Goal: Information Seeking & Learning: Learn about a topic

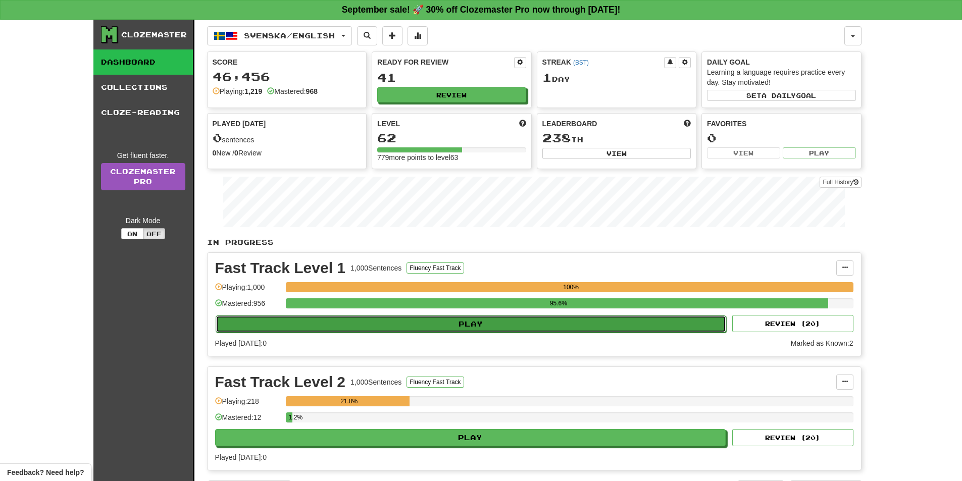
click at [446, 325] on button "Play" at bounding box center [471, 324] width 511 height 17
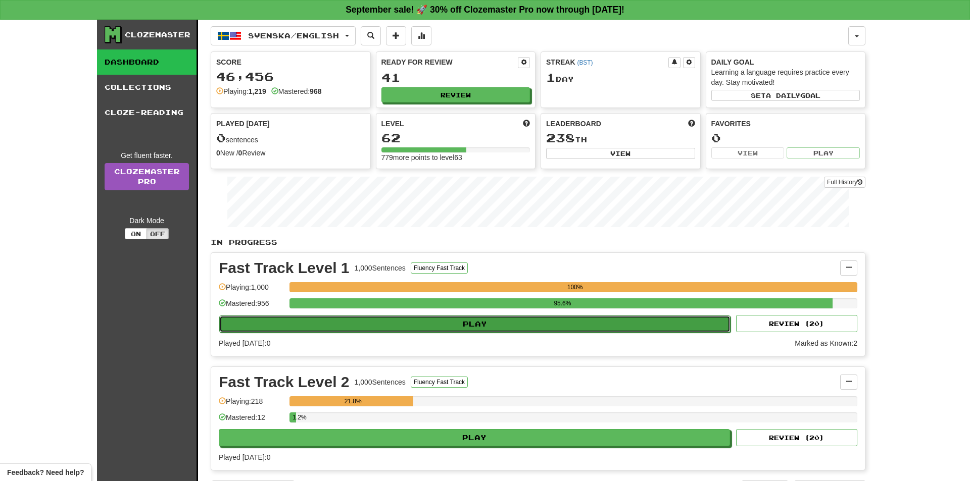
select select "**"
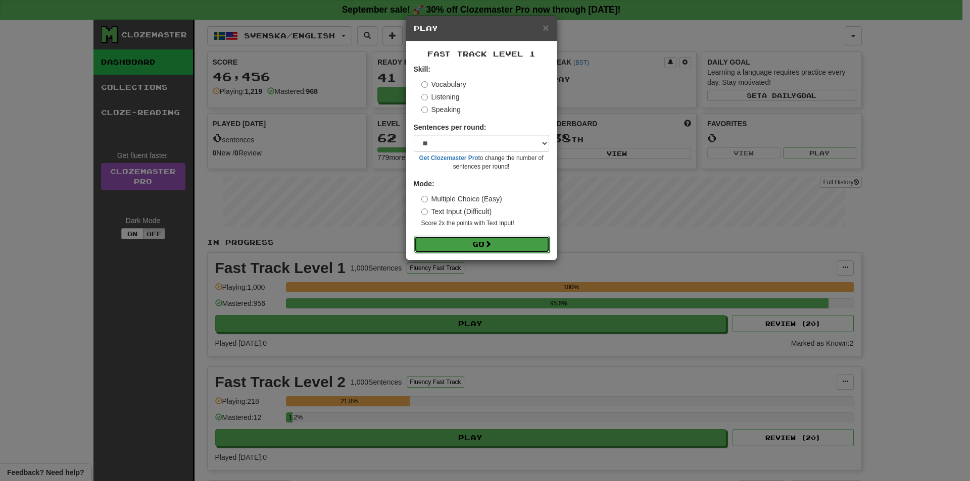
click at [483, 248] on button "Go" at bounding box center [481, 244] width 135 height 17
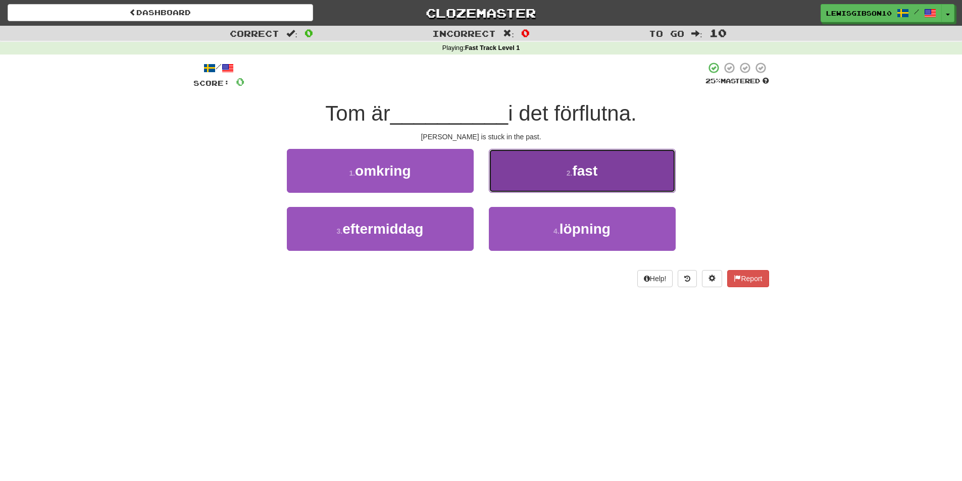
click at [509, 182] on button "2 . fast" at bounding box center [582, 171] width 187 height 44
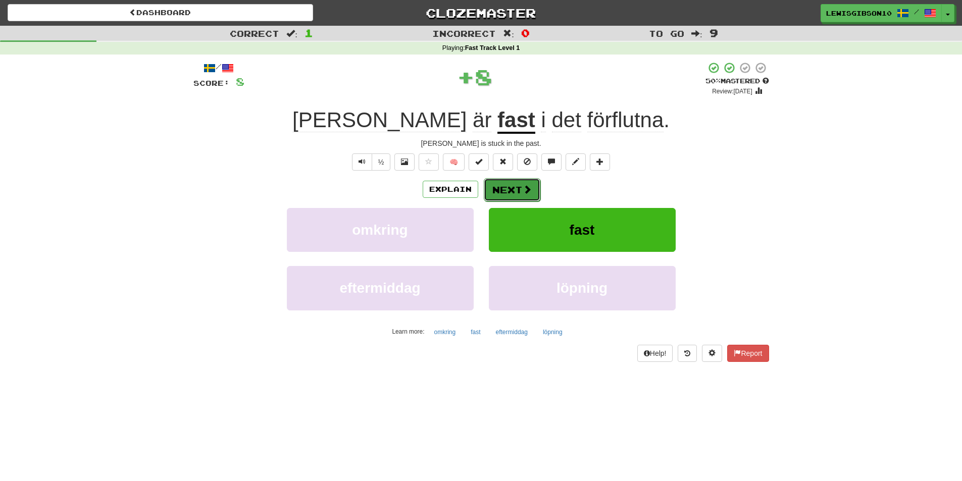
click at [509, 188] on button "Next" at bounding box center [512, 189] width 57 height 23
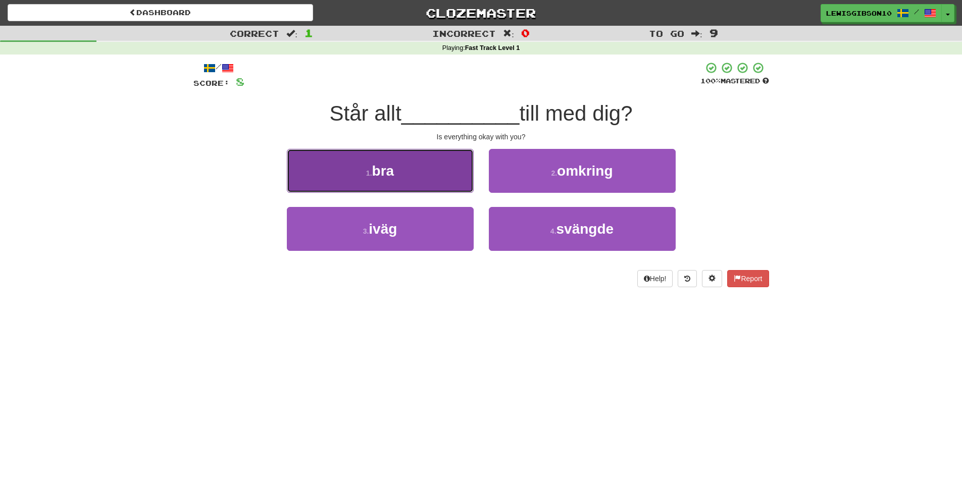
click at [459, 178] on button "1 . bra" at bounding box center [380, 171] width 187 height 44
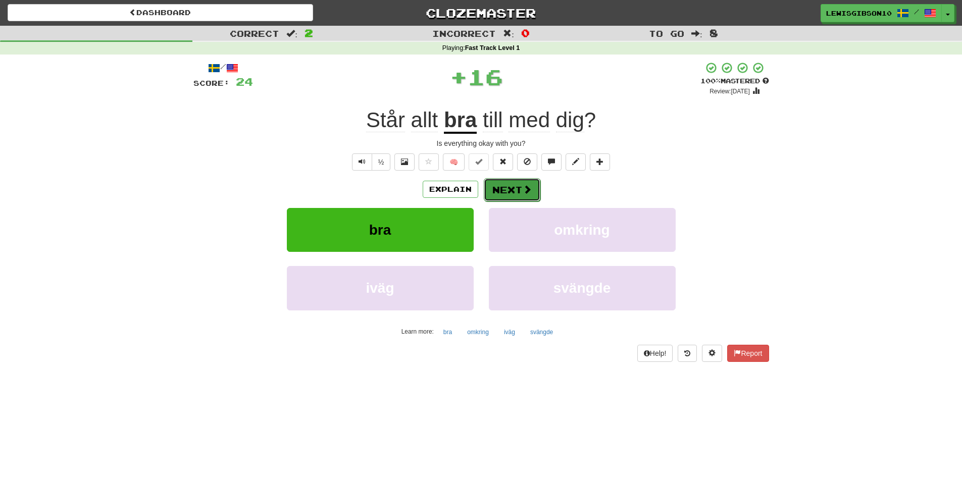
click at [523, 185] on span at bounding box center [527, 189] width 9 height 9
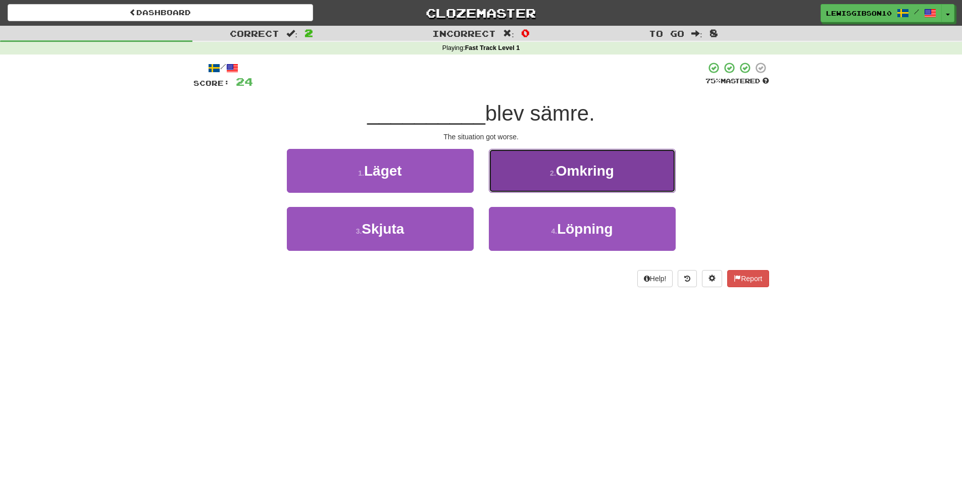
click at [524, 178] on button "2 . Omkring" at bounding box center [582, 171] width 187 height 44
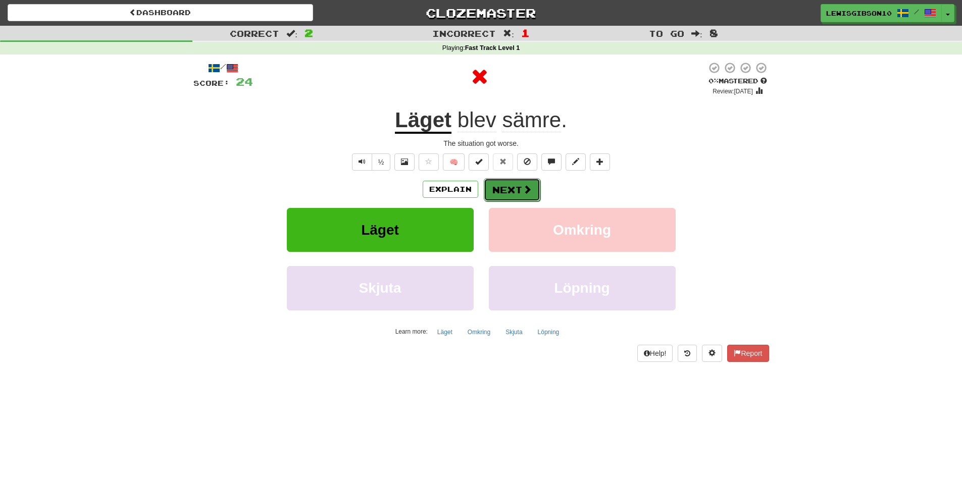
click at [519, 184] on button "Next" at bounding box center [512, 189] width 57 height 23
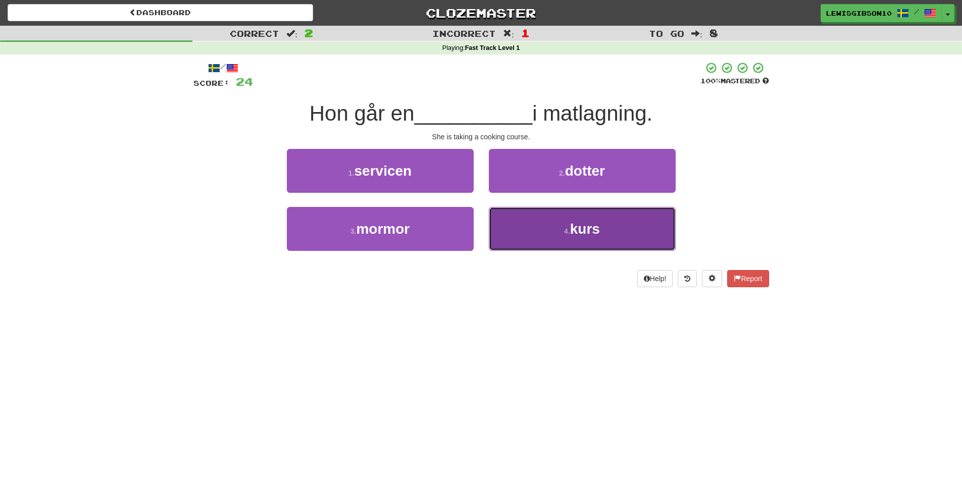
drag, startPoint x: 533, startPoint y: 231, endPoint x: 515, endPoint y: 211, distance: 26.5
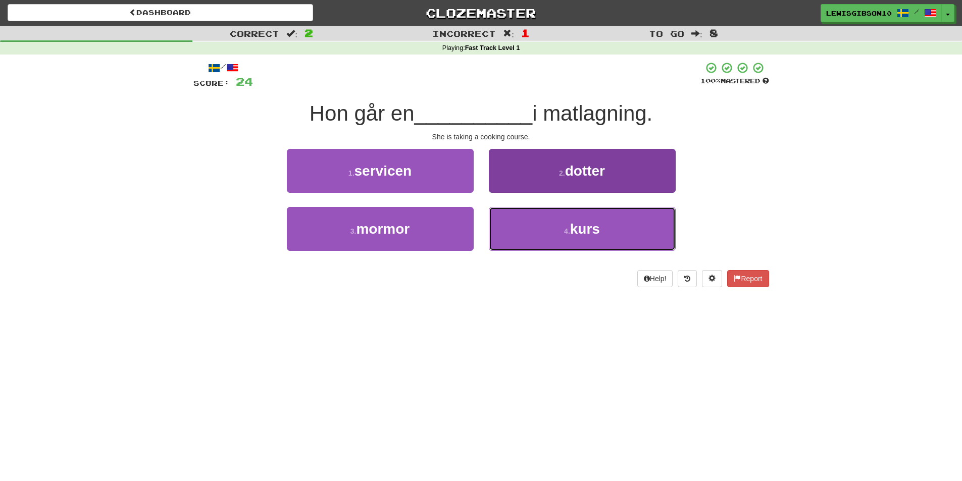
click at [529, 230] on button "4 . kurs" at bounding box center [582, 229] width 187 height 44
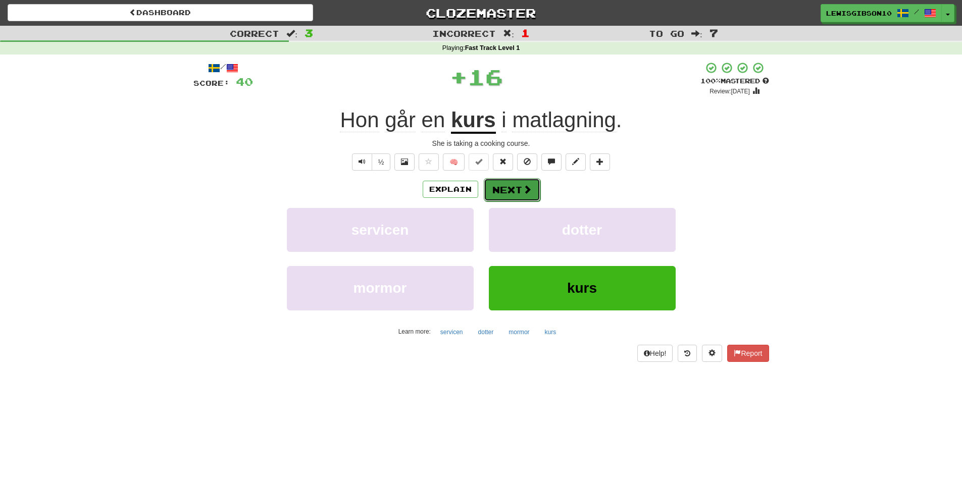
click at [520, 197] on button "Next" at bounding box center [512, 189] width 57 height 23
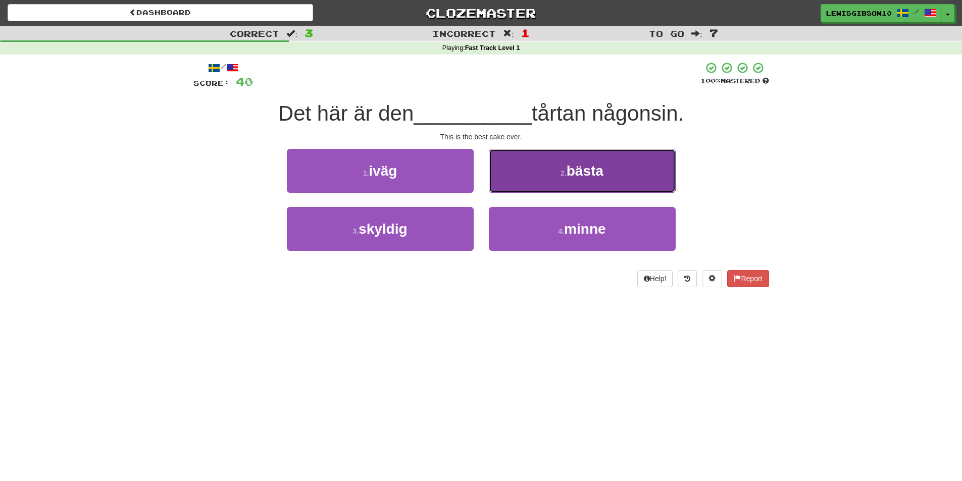
click at [544, 175] on button "2 . bästa" at bounding box center [582, 171] width 187 height 44
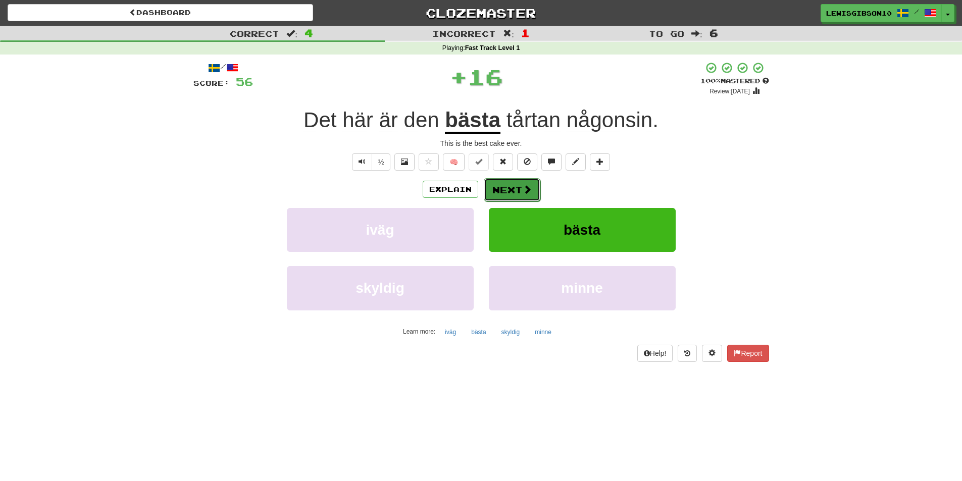
click at [524, 179] on button "Next" at bounding box center [512, 189] width 57 height 23
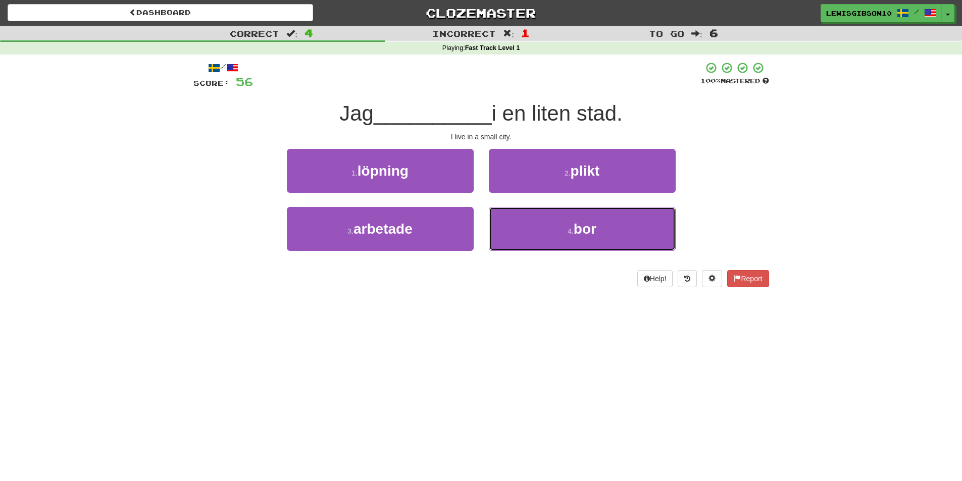
click at [526, 229] on button "4 . bor" at bounding box center [582, 229] width 187 height 44
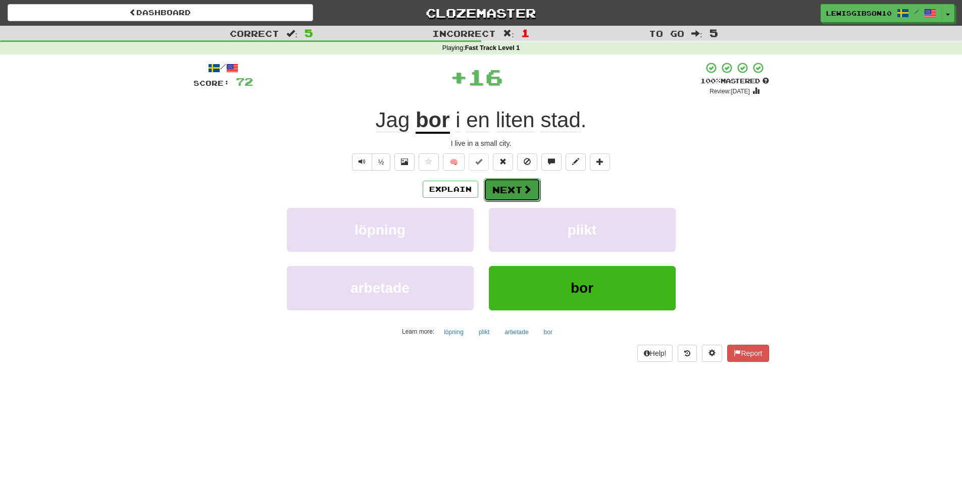
click at [505, 193] on button "Next" at bounding box center [512, 189] width 57 height 23
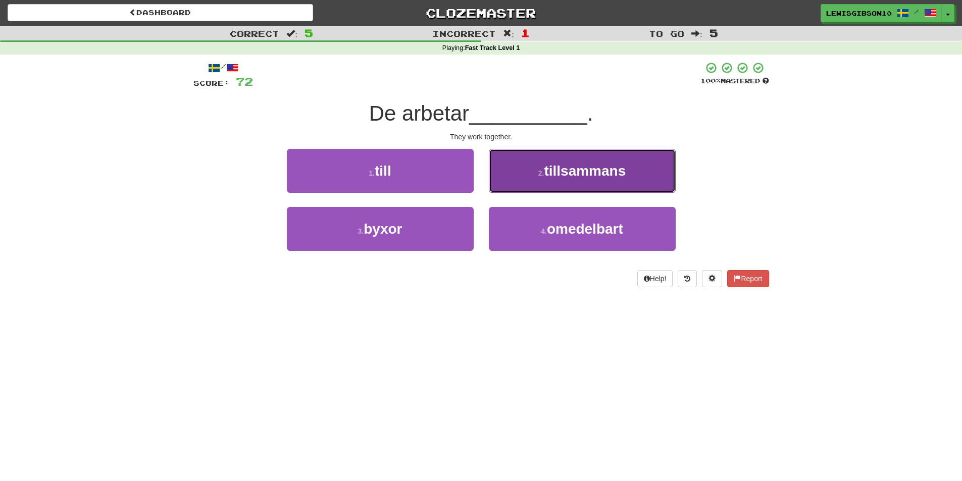
click at [521, 178] on button "2 . tillsammans" at bounding box center [582, 171] width 187 height 44
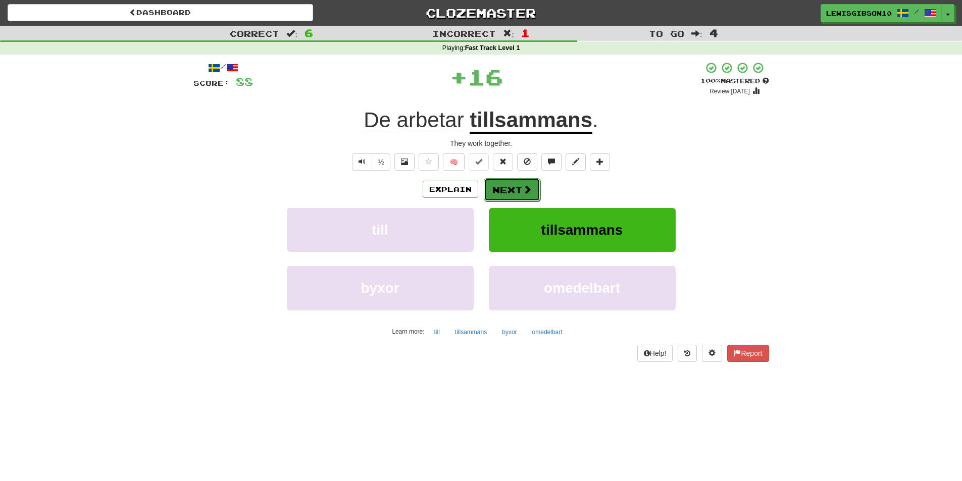
click at [520, 191] on button "Next" at bounding box center [512, 189] width 57 height 23
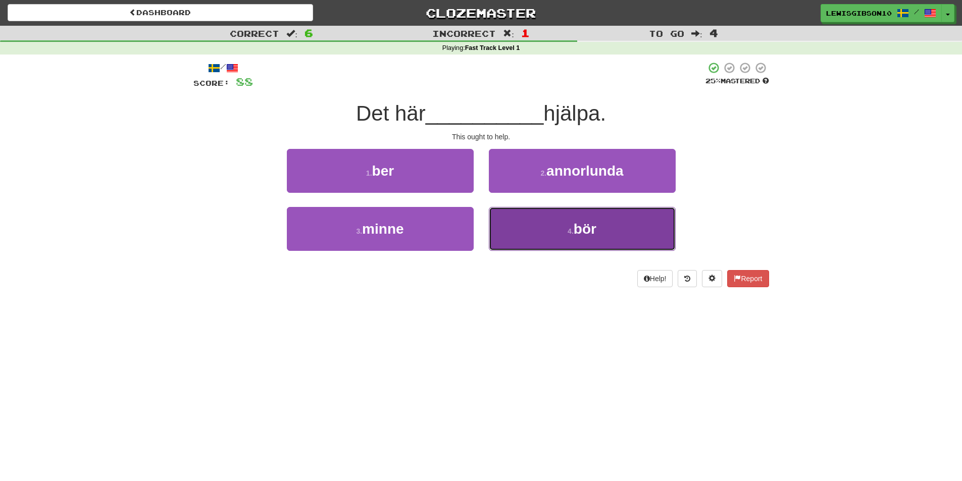
click at [519, 229] on button "4 . bör" at bounding box center [582, 229] width 187 height 44
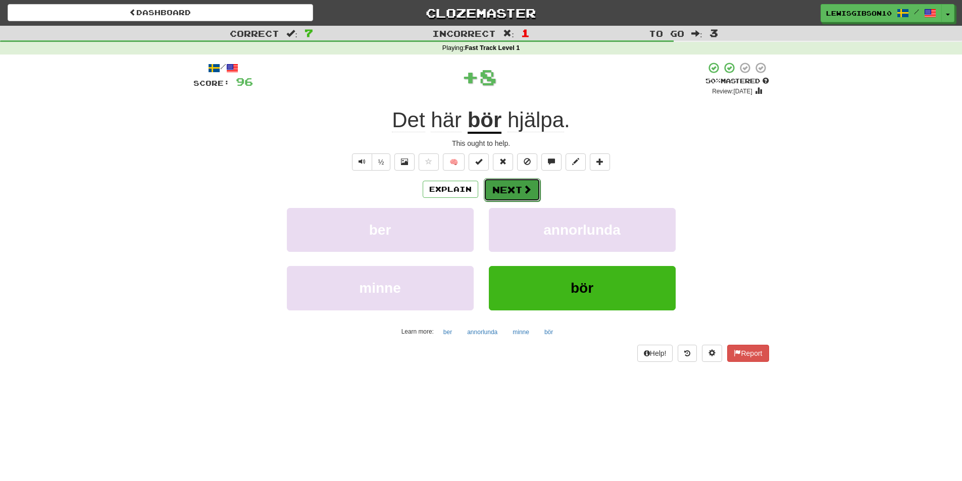
click at [507, 190] on button "Next" at bounding box center [512, 189] width 57 height 23
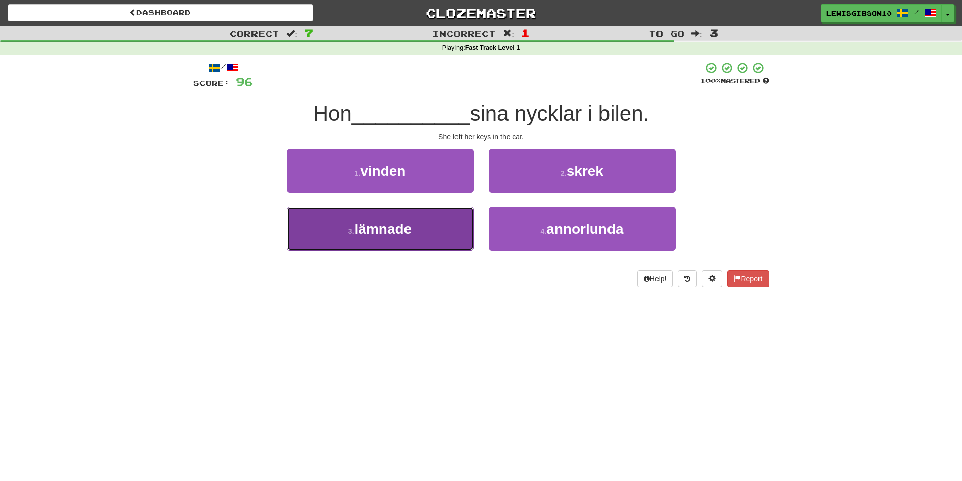
click at [442, 222] on button "3 . lämnade" at bounding box center [380, 229] width 187 height 44
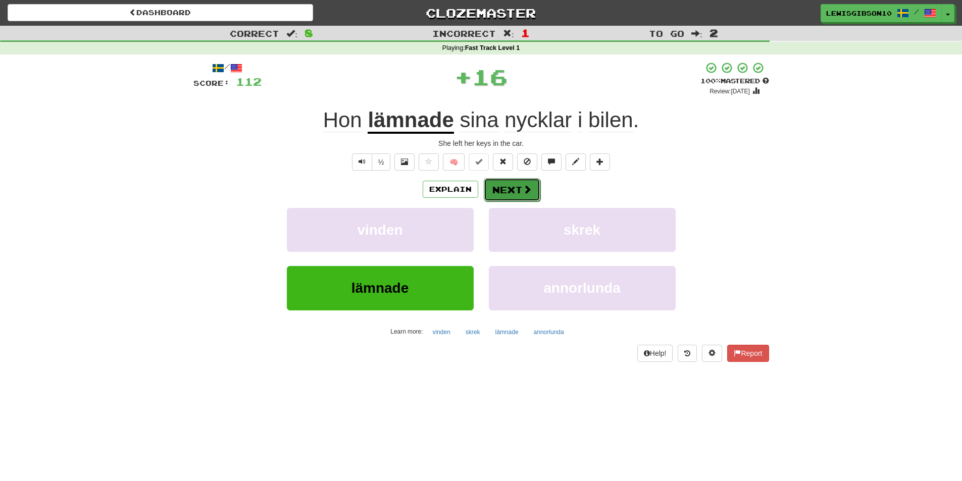
click at [508, 195] on button "Next" at bounding box center [512, 189] width 57 height 23
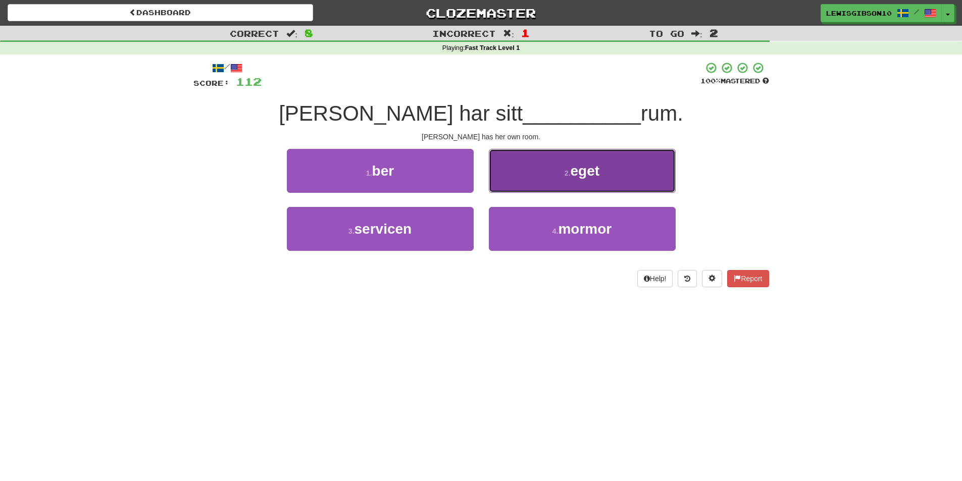
click at [525, 182] on button "2 . eget" at bounding box center [582, 171] width 187 height 44
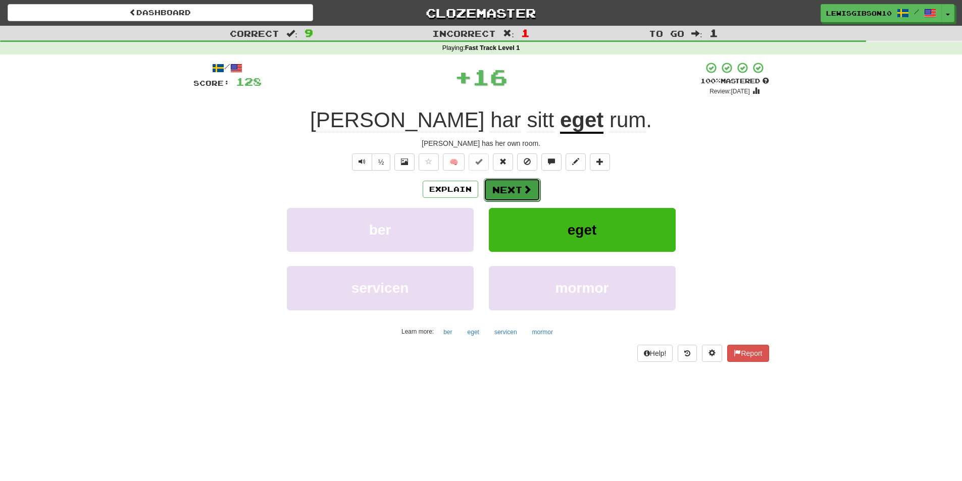
click at [511, 184] on button "Next" at bounding box center [512, 189] width 57 height 23
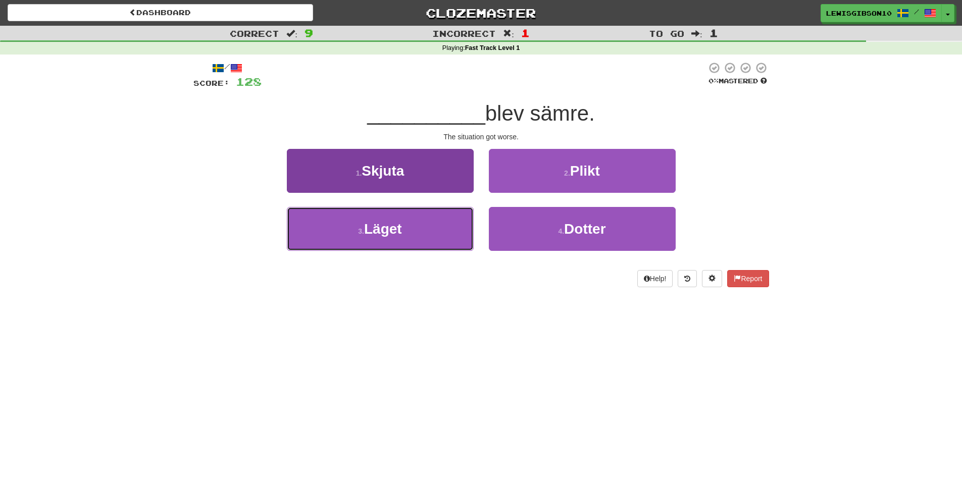
click at [450, 222] on button "3 . Läget" at bounding box center [380, 229] width 187 height 44
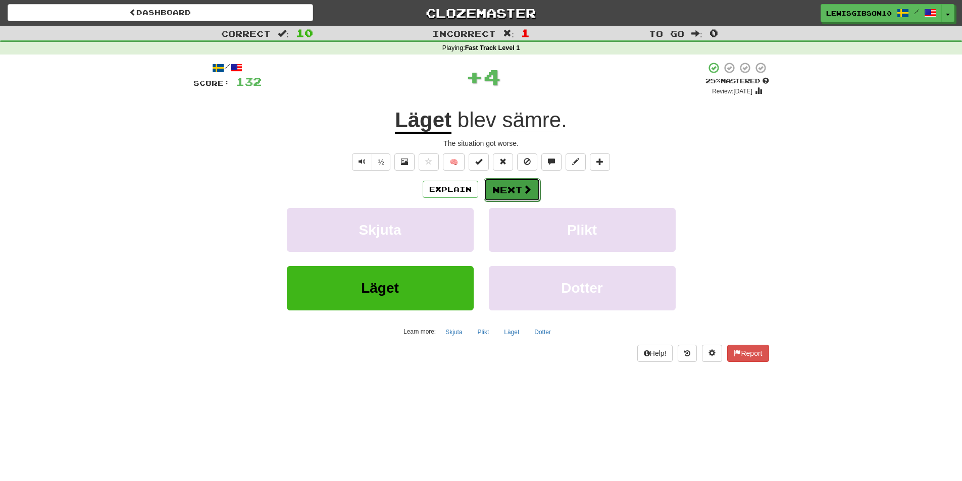
click at [520, 195] on button "Next" at bounding box center [512, 189] width 57 height 23
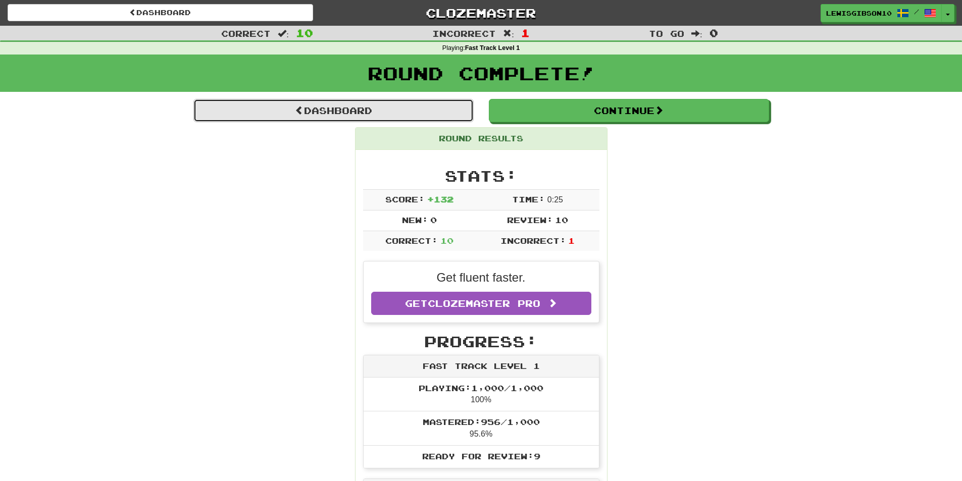
click at [400, 109] on link "Dashboard" at bounding box center [333, 110] width 280 height 23
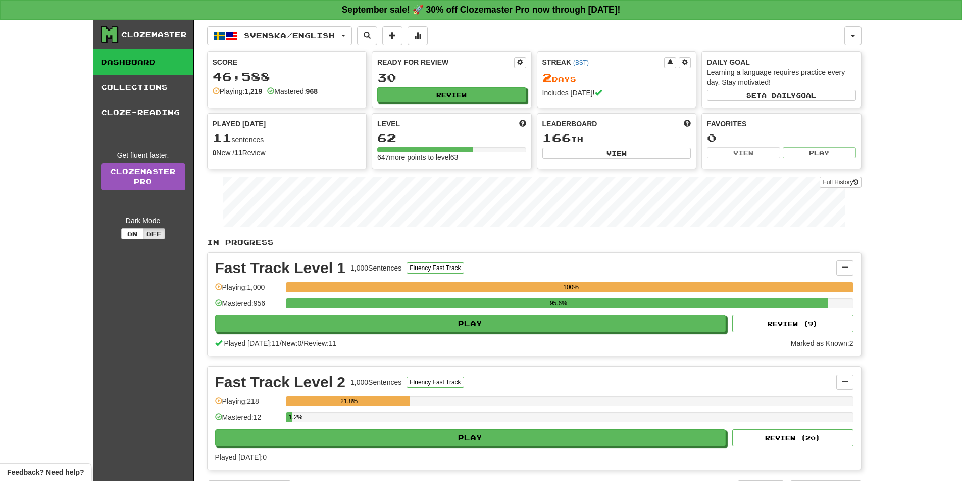
click at [445, 421] on div "1.2%" at bounding box center [570, 418] width 568 height 10
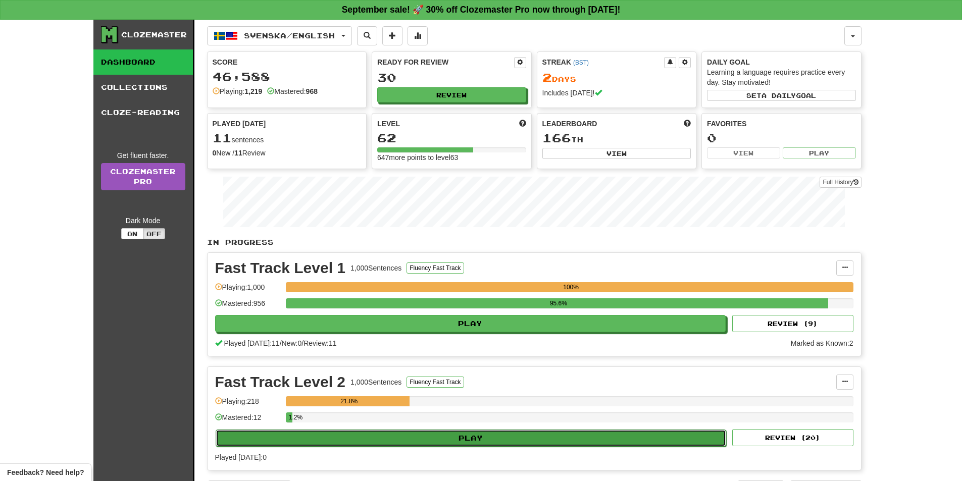
click at [447, 435] on button "Play" at bounding box center [471, 438] width 511 height 17
select select "**"
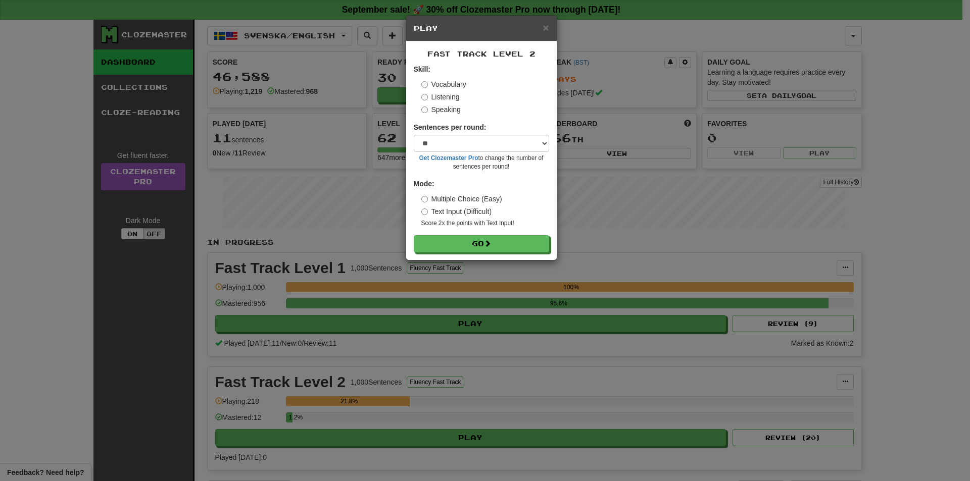
click at [465, 233] on form "Skill: Vocabulary Listening Speaking Sentences per round: * ** ** ** ** ** *** …" at bounding box center [481, 158] width 135 height 188
click at [469, 243] on button "Go" at bounding box center [481, 244] width 135 height 17
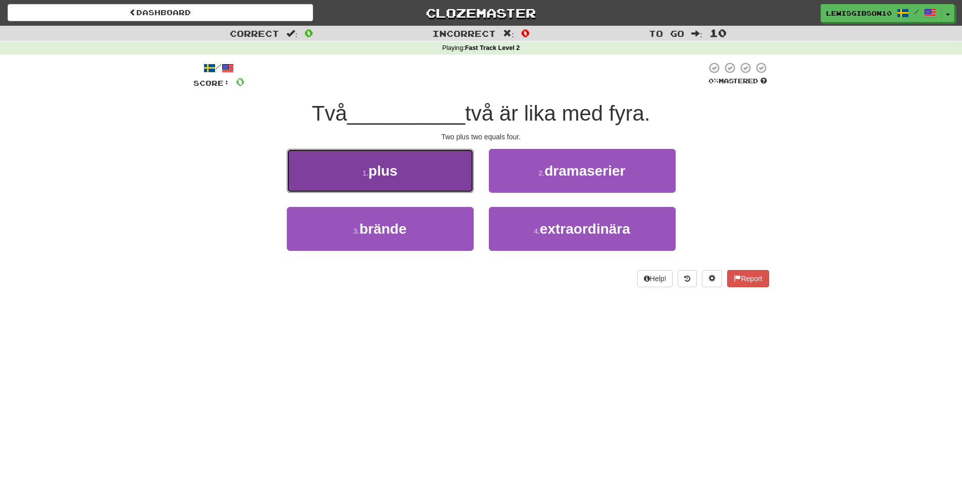
click at [417, 163] on button "1 . plus" at bounding box center [380, 171] width 187 height 44
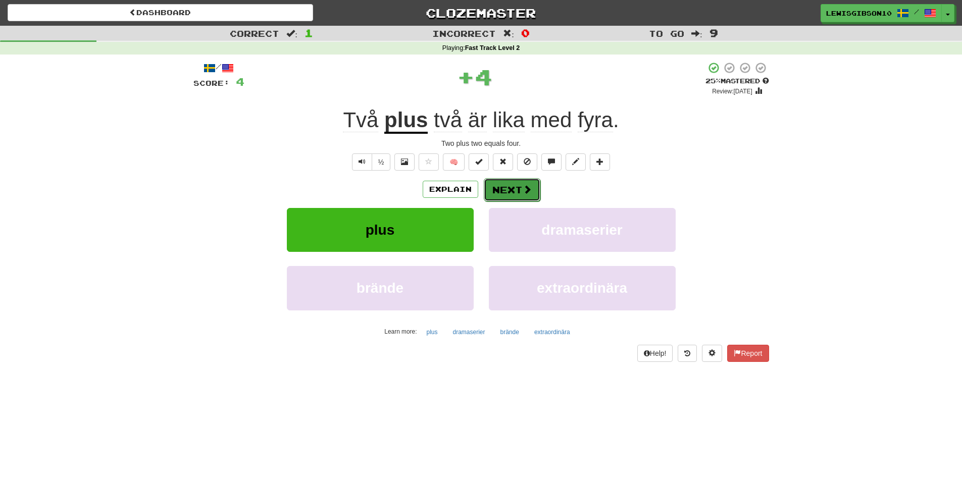
click at [495, 189] on button "Next" at bounding box center [512, 189] width 57 height 23
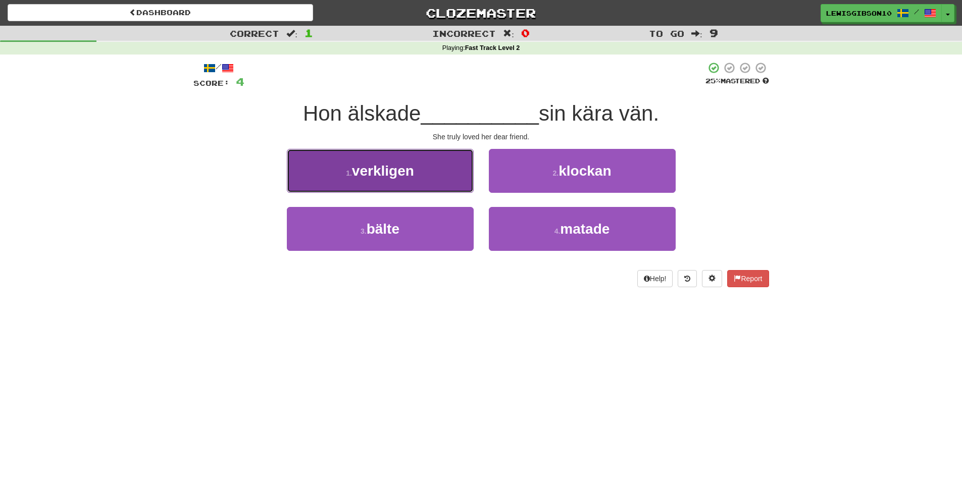
click at [456, 187] on button "1 . verkligen" at bounding box center [380, 171] width 187 height 44
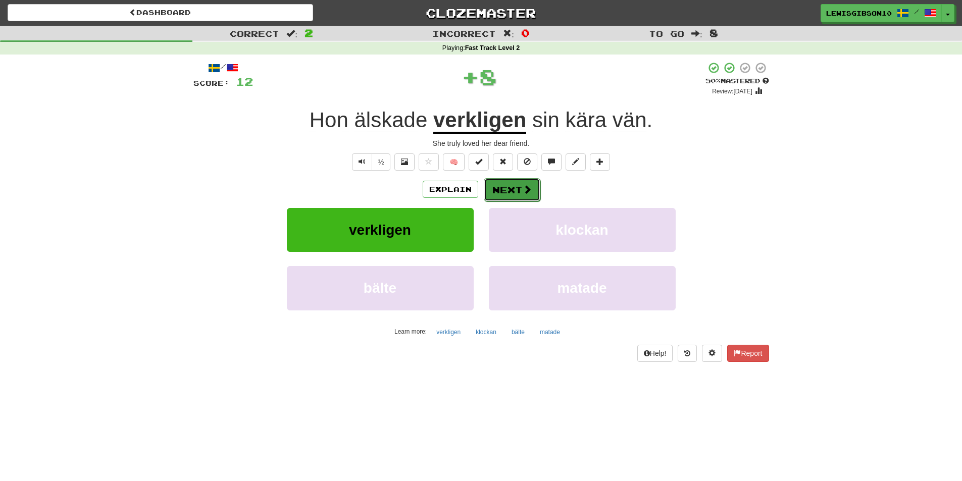
click at [508, 187] on button "Next" at bounding box center [512, 189] width 57 height 23
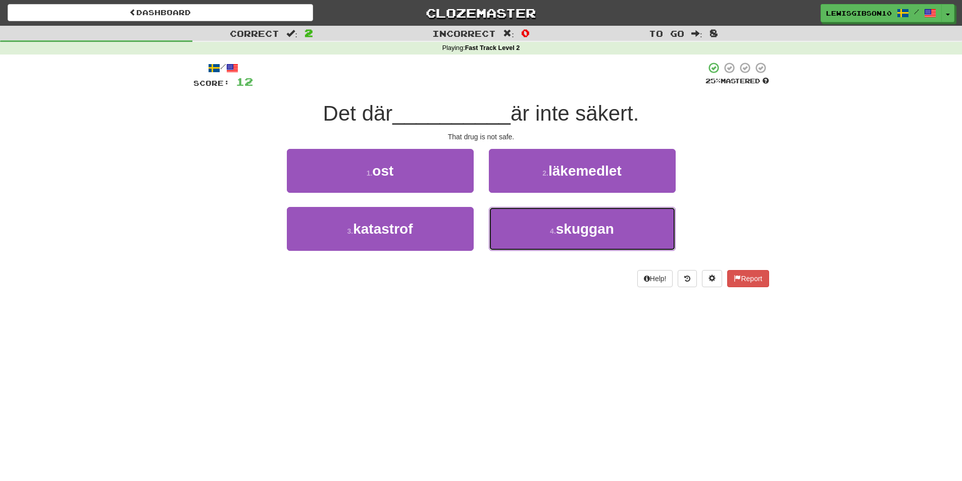
drag, startPoint x: 520, startPoint y: 216, endPoint x: 513, endPoint y: 206, distance: 12.6
click at [519, 216] on button "4 . skuggan" at bounding box center [582, 229] width 187 height 44
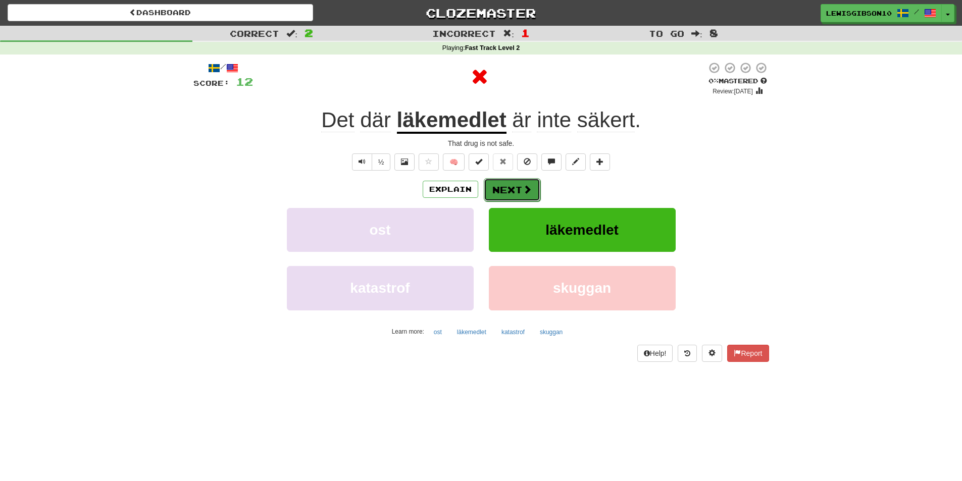
click at [513, 188] on button "Next" at bounding box center [512, 189] width 57 height 23
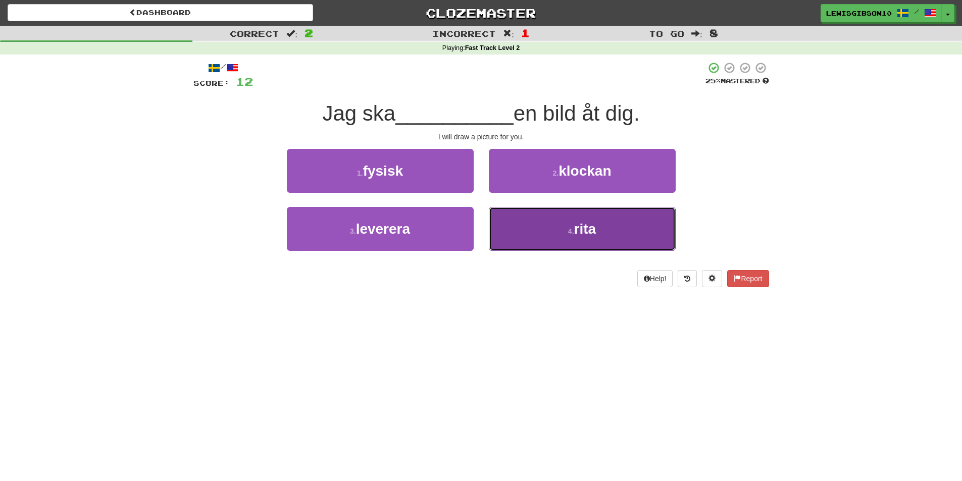
click at [506, 215] on button "4 . rita" at bounding box center [582, 229] width 187 height 44
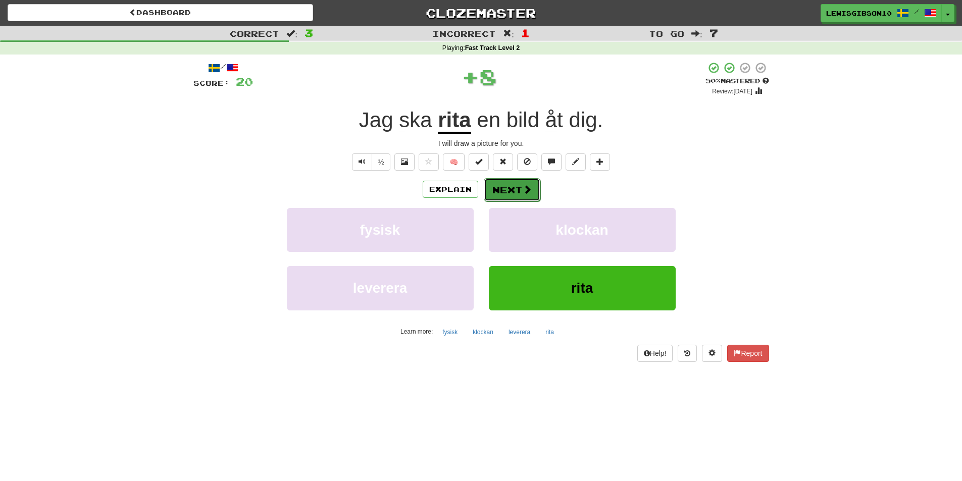
click at [502, 189] on button "Next" at bounding box center [512, 189] width 57 height 23
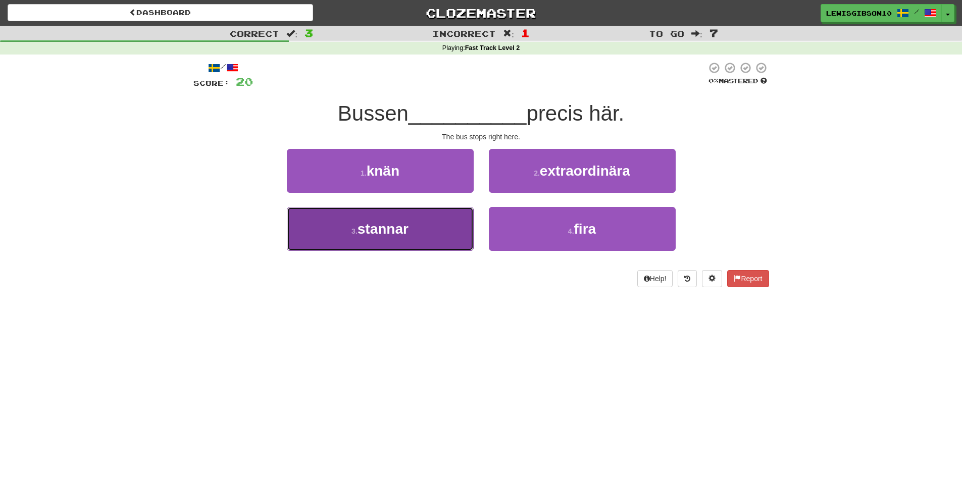
click at [452, 216] on button "3 . stannar" at bounding box center [380, 229] width 187 height 44
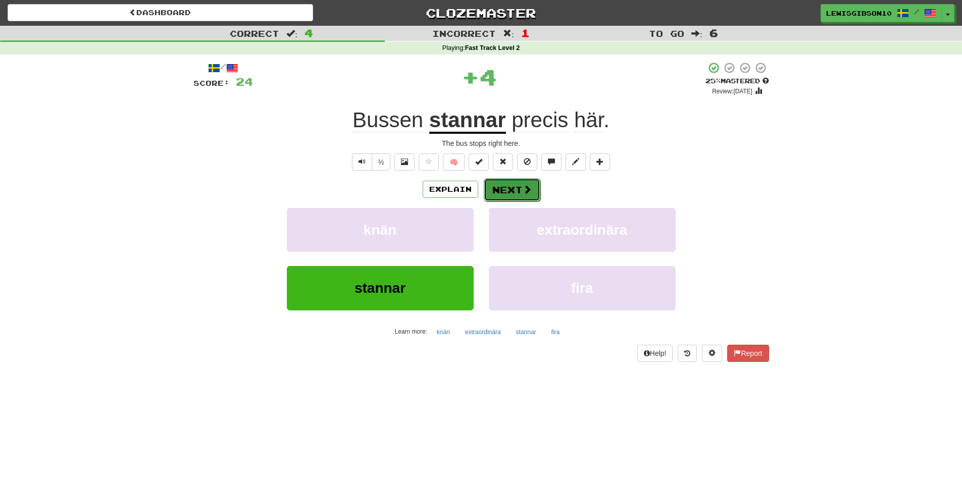
click at [493, 191] on button "Next" at bounding box center [512, 189] width 57 height 23
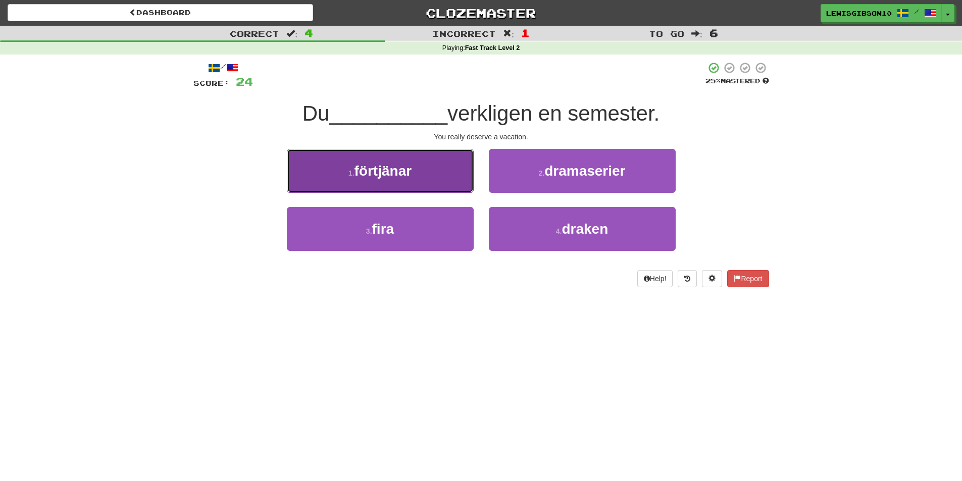
click at [467, 189] on button "1 . förtjänar" at bounding box center [380, 171] width 187 height 44
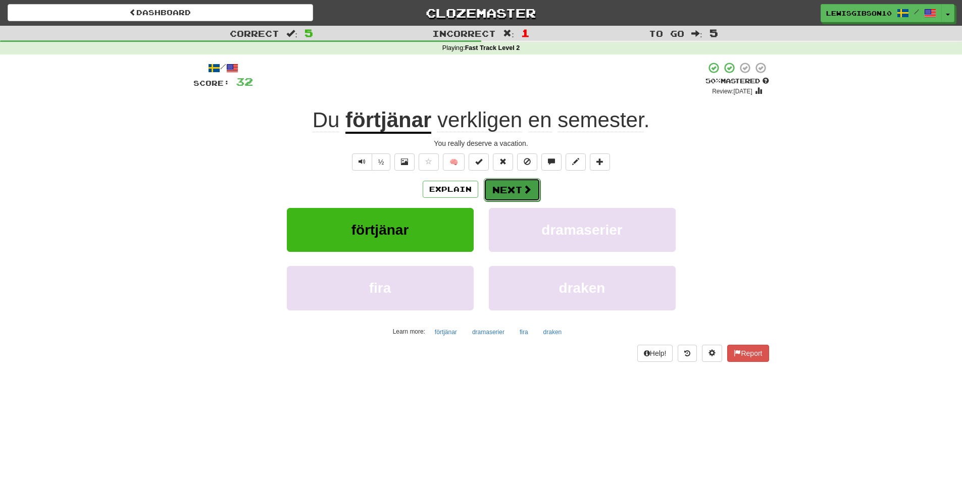
click at [506, 181] on button "Next" at bounding box center [512, 189] width 57 height 23
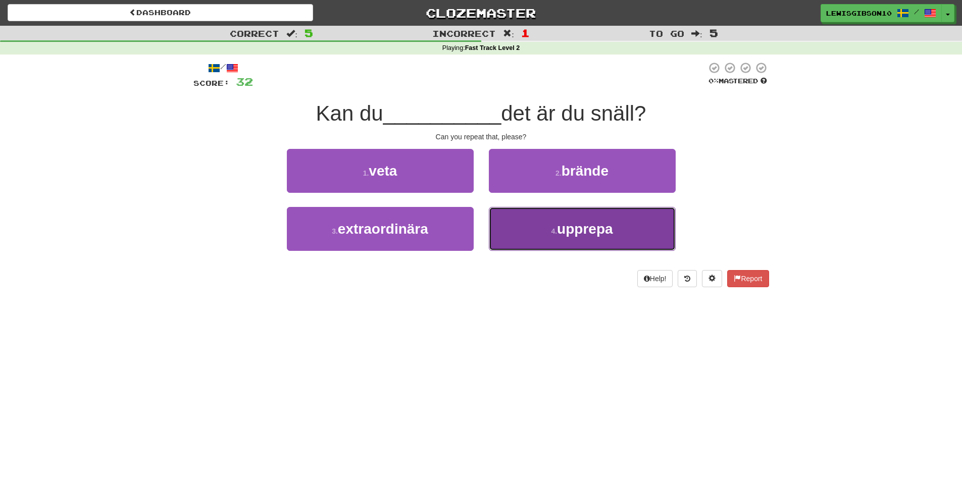
click at [549, 236] on button "4 . upprepa" at bounding box center [582, 229] width 187 height 44
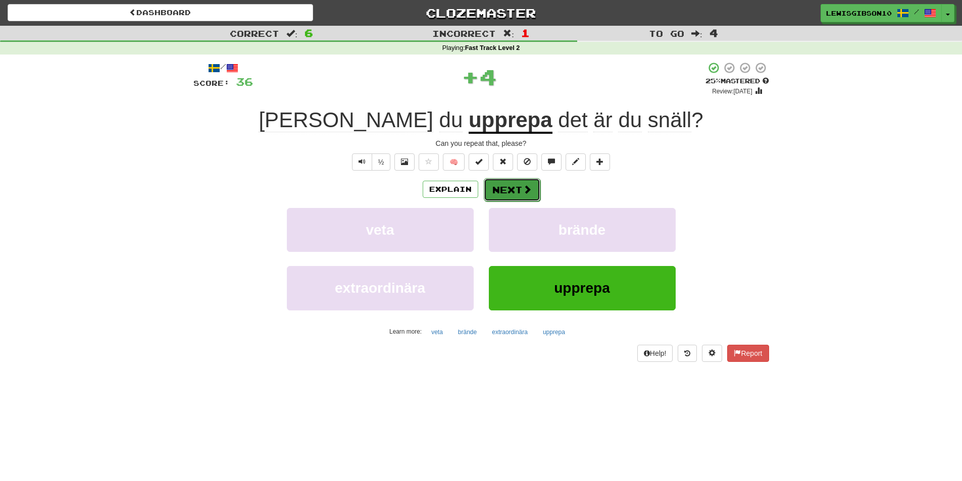
click at [512, 191] on button "Next" at bounding box center [512, 189] width 57 height 23
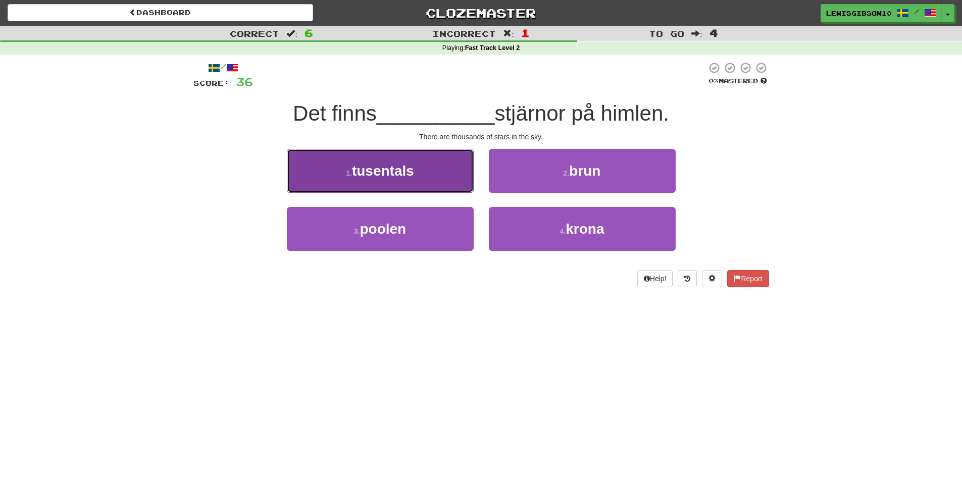
click at [432, 182] on button "1 . tusentals" at bounding box center [380, 171] width 187 height 44
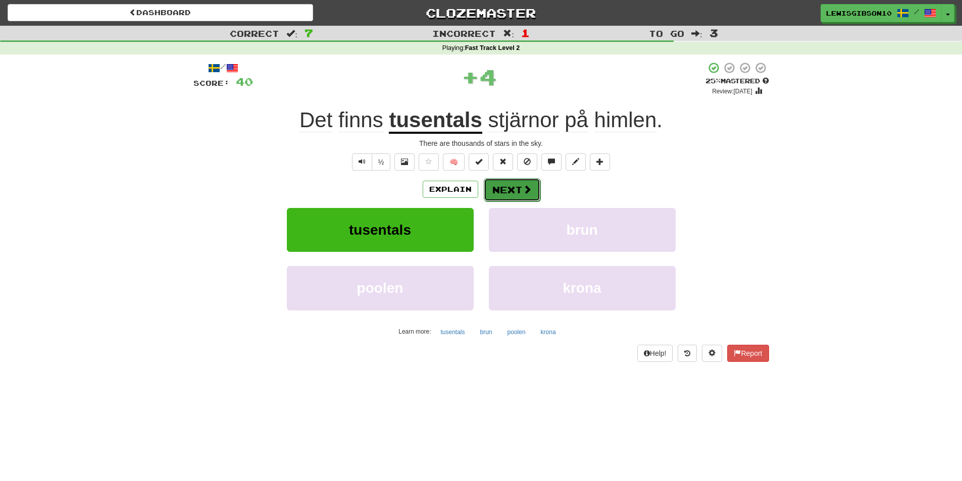
click at [526, 191] on span at bounding box center [527, 189] width 9 height 9
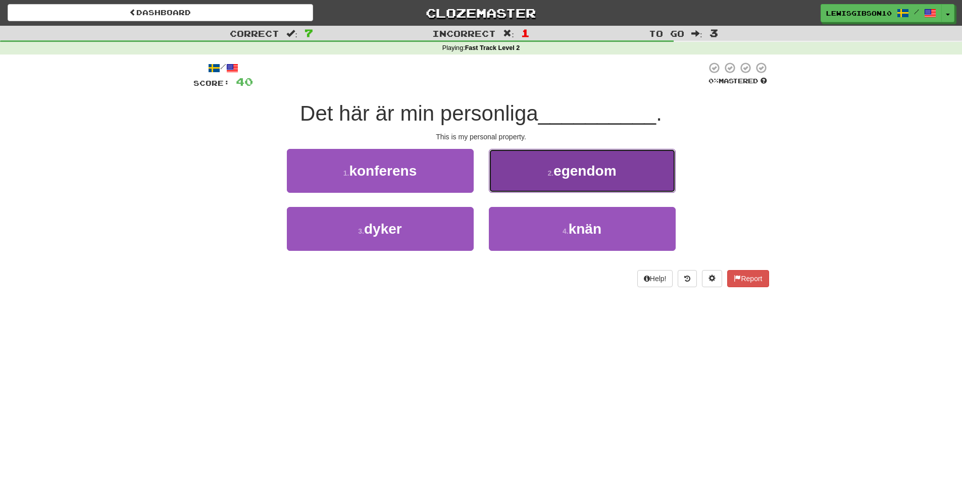
click at [525, 176] on button "2 . egendom" at bounding box center [582, 171] width 187 height 44
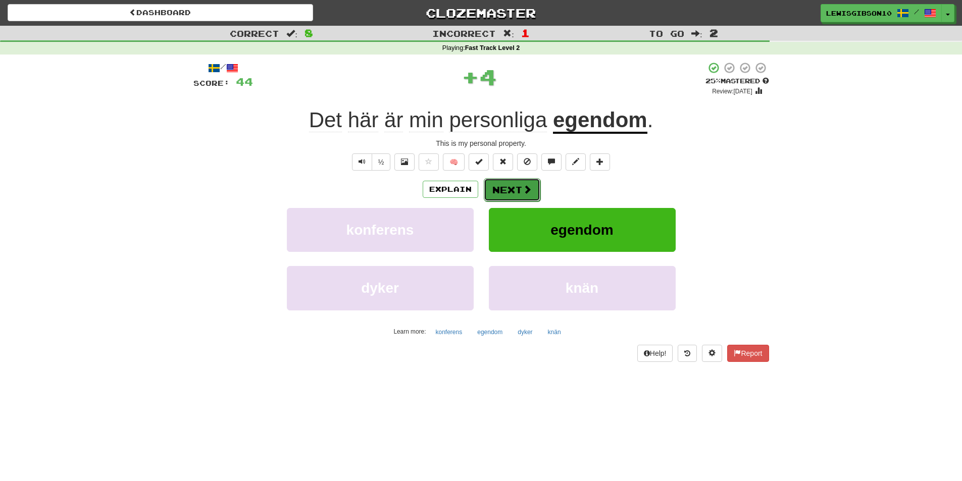
click at [529, 181] on button "Next" at bounding box center [512, 189] width 57 height 23
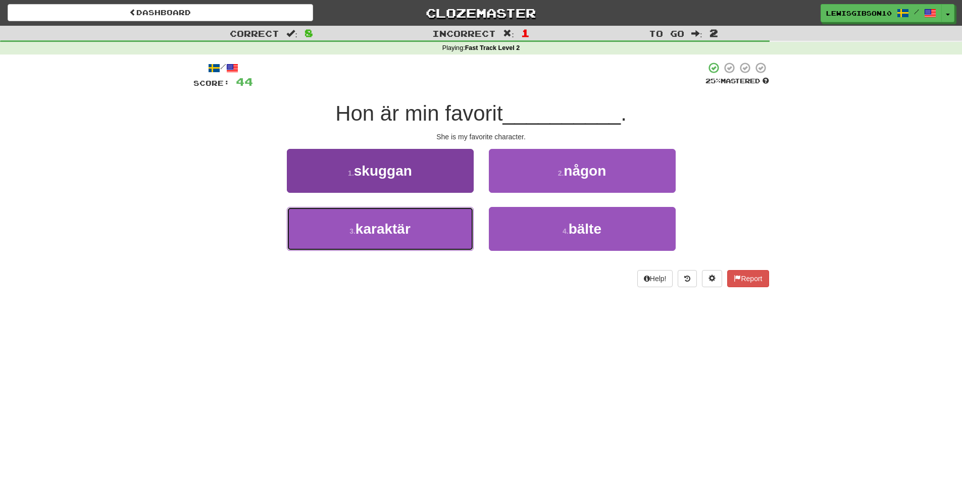
click at [452, 224] on button "3 . karaktär" at bounding box center [380, 229] width 187 height 44
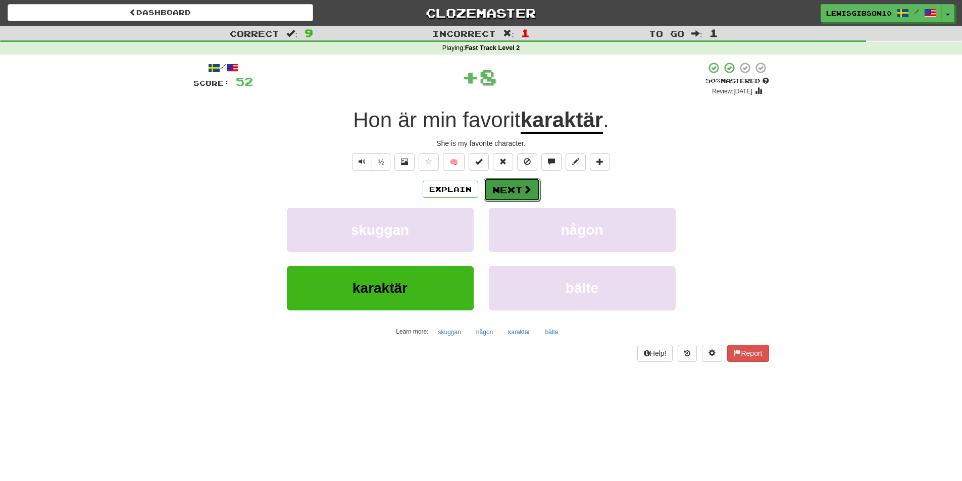
click at [528, 188] on span at bounding box center [527, 189] width 9 height 9
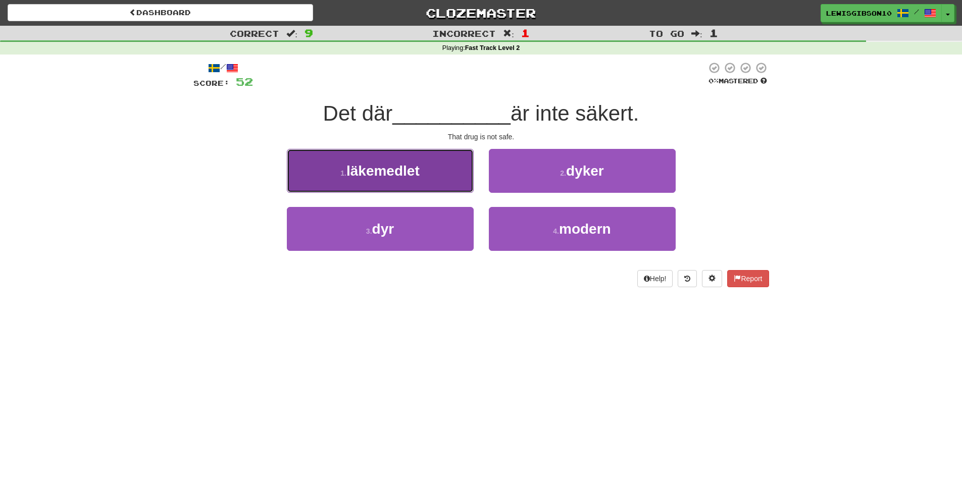
click at [444, 177] on button "1 . läkemedlet" at bounding box center [380, 171] width 187 height 44
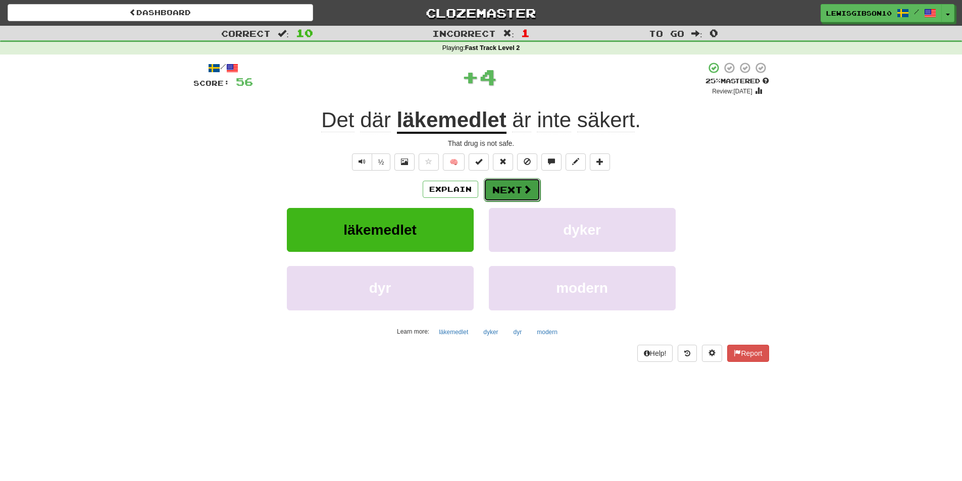
click at [508, 190] on button "Next" at bounding box center [512, 189] width 57 height 23
